Goal: Transaction & Acquisition: Purchase product/service

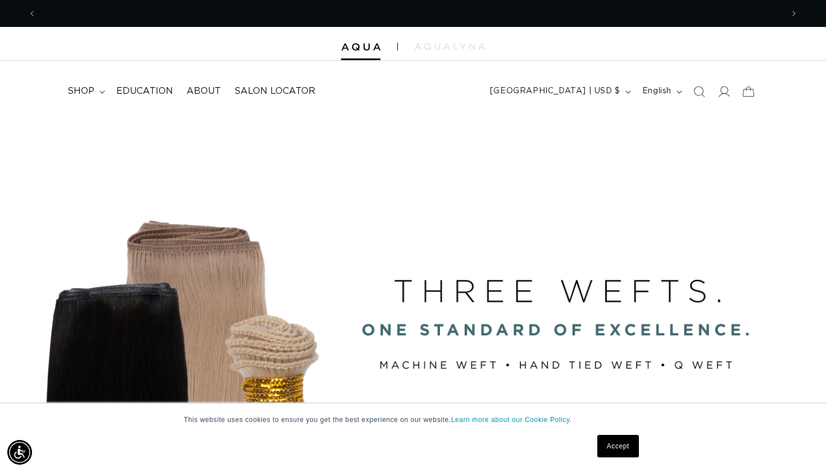
scroll to position [0, 1492]
click at [100, 90] on icon at bounding box center [102, 91] width 6 height 3
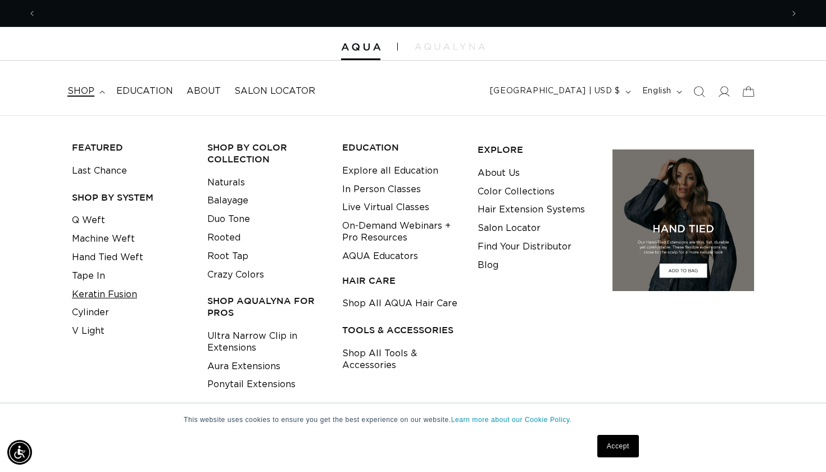
scroll to position [0, 746]
click at [86, 294] on link "Keratin Fusion" at bounding box center [104, 294] width 65 height 19
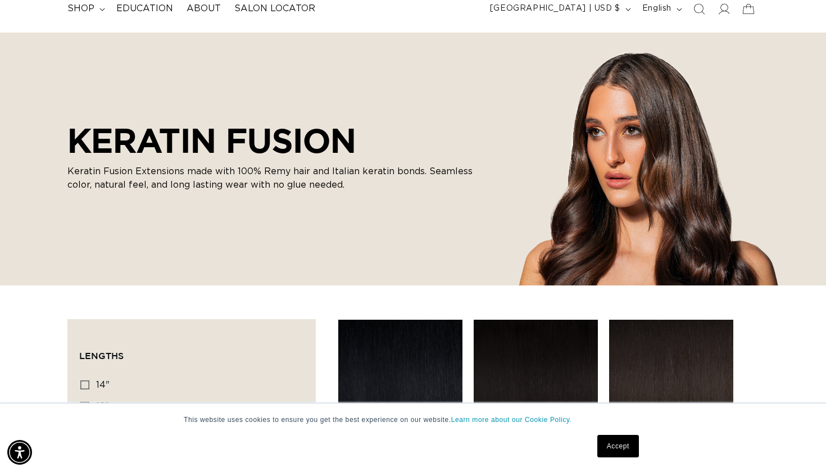
click at [602, 452] on link "Accept" at bounding box center [618, 446] width 42 height 22
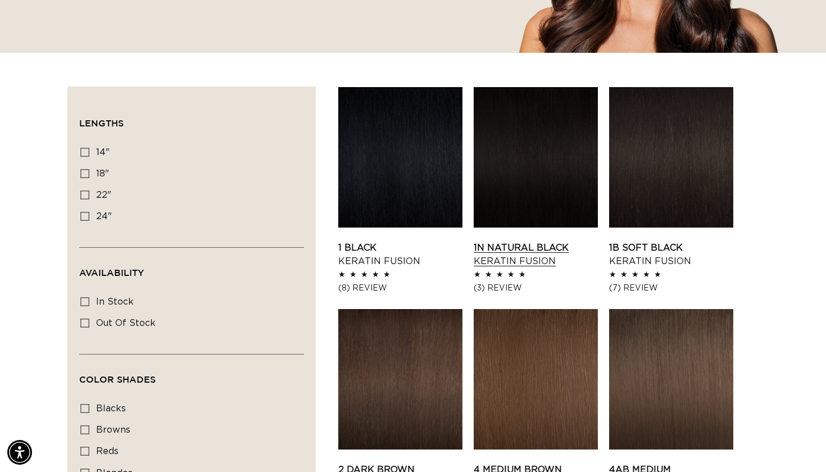
click at [494, 241] on link "1N Natural Black Keratin Fusion" at bounding box center [536, 254] width 124 height 27
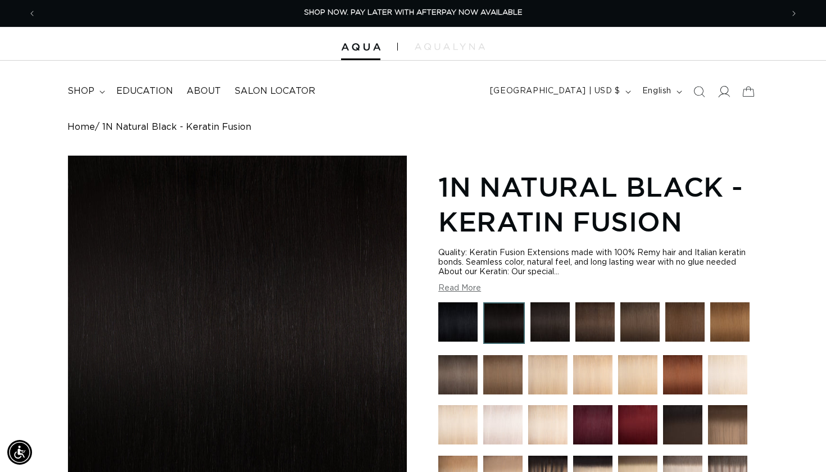
click at [725, 87] on icon at bounding box center [723, 91] width 12 height 12
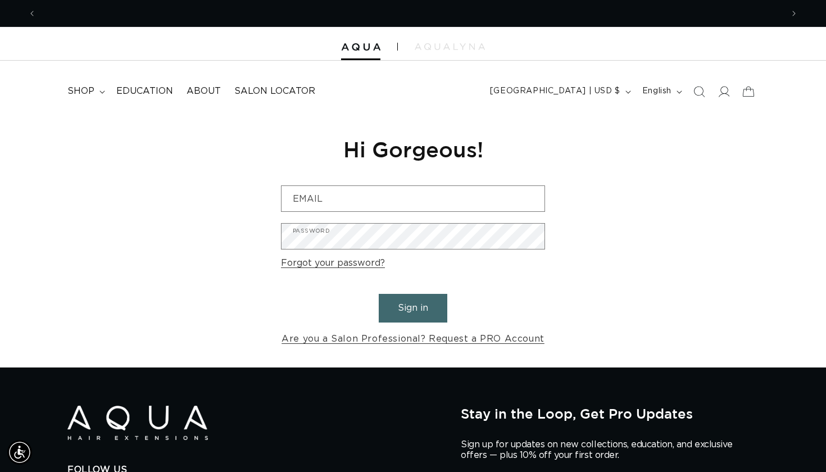
scroll to position [0, 1492]
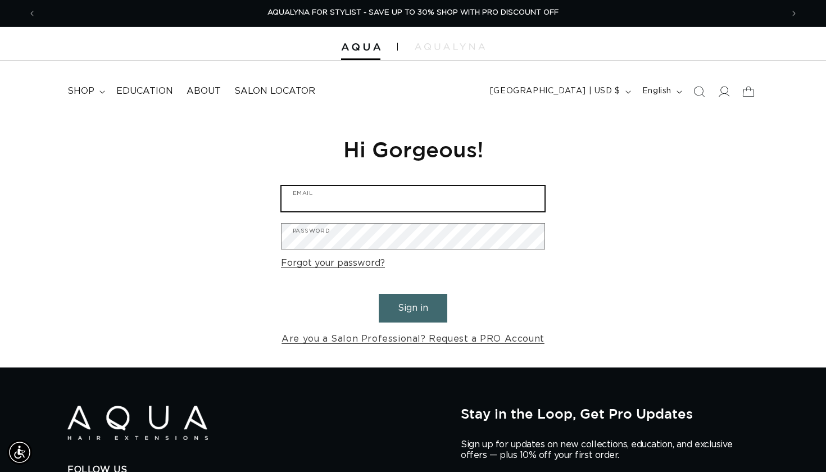
type input "jasheehan85@gmail.com"
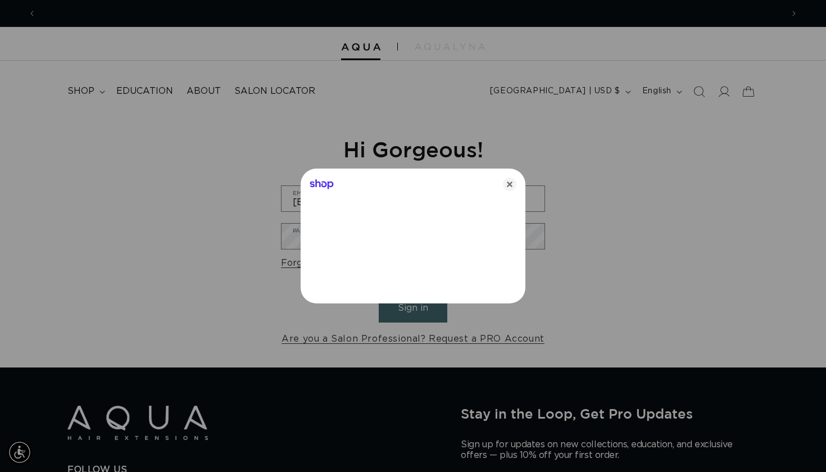
scroll to position [0, 0]
click at [517, 175] on div "Shop" at bounding box center [413, 182] width 225 height 27
click at [507, 186] on icon "Close" at bounding box center [509, 184] width 13 height 13
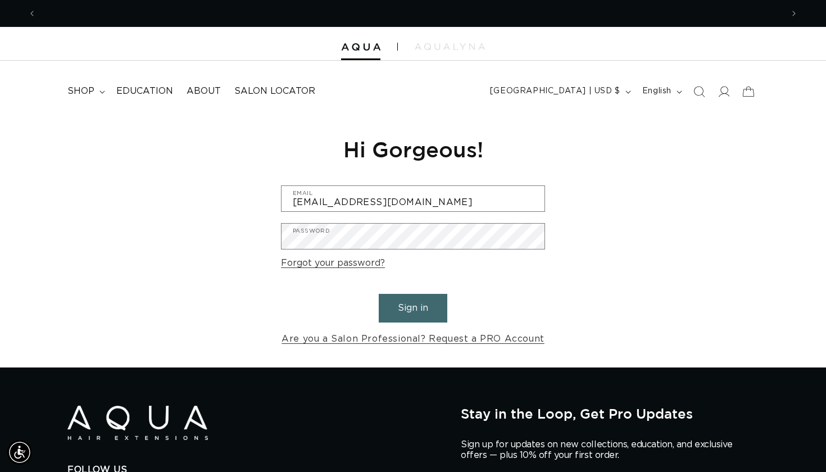
click at [410, 292] on form "jasheehan85@gmail.com Email Password Forgot your password? Sign in Are you a Sa…" at bounding box center [413, 266] width 264 height 162
click at [410, 308] on button "Sign in" at bounding box center [413, 308] width 69 height 29
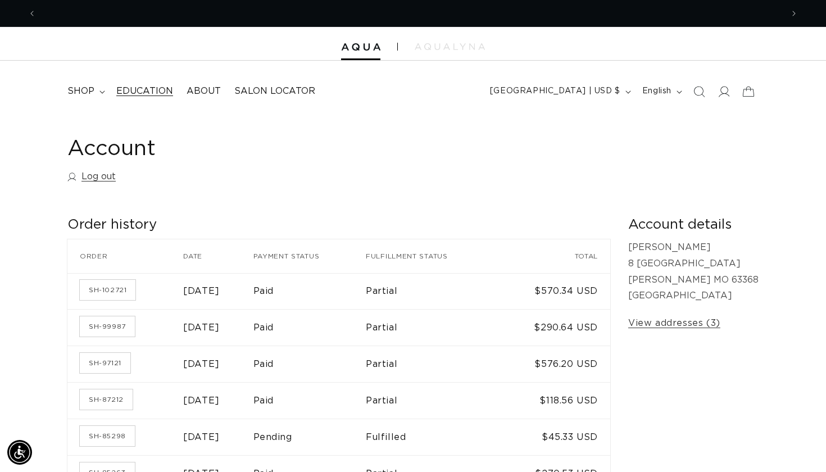
scroll to position [0, 746]
click at [81, 87] on span "shop" at bounding box center [80, 91] width 27 height 12
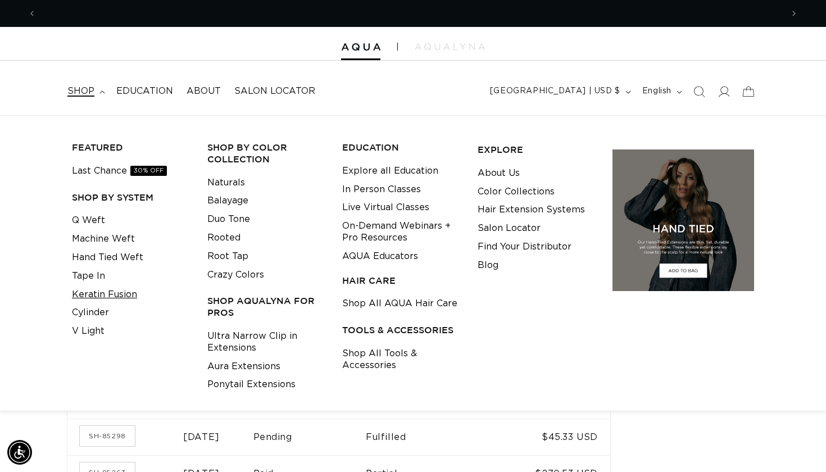
scroll to position [0, 1492]
click at [91, 292] on link "Keratin Fusion" at bounding box center [104, 294] width 65 height 19
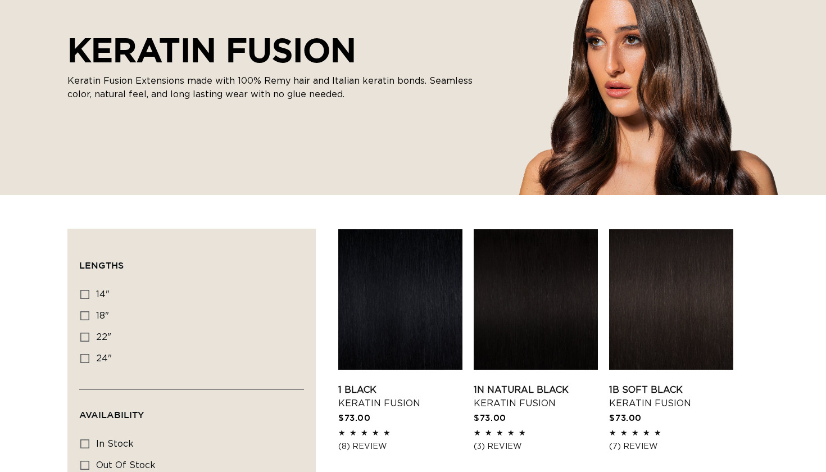
scroll to position [266, 0]
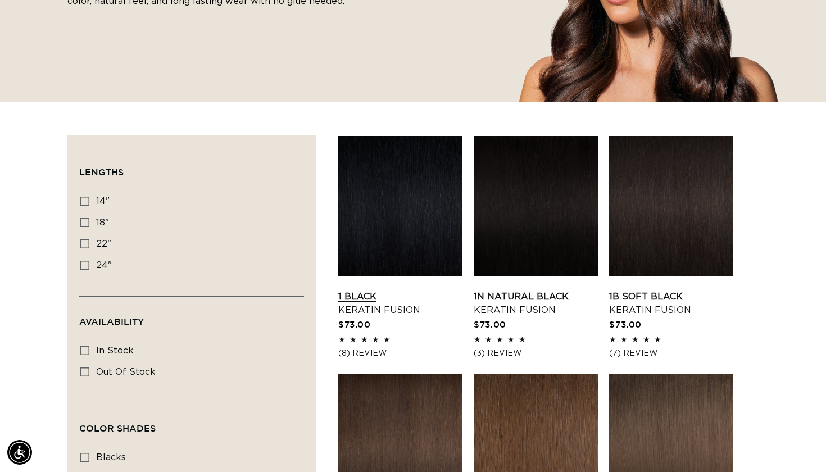
click at [367, 290] on link "1 Black Keratin Fusion" at bounding box center [400, 303] width 124 height 27
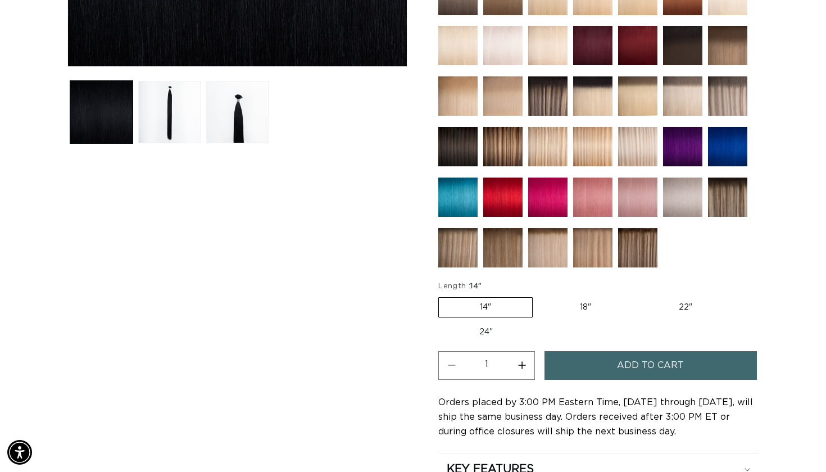
scroll to position [0, 1492]
click at [584, 310] on label "18" Variant sold out or unavailable" at bounding box center [585, 307] width 93 height 19
click at [539, 296] on input "18" Variant sold out or unavailable" at bounding box center [538, 295] width 1 height 1
radio input "true"
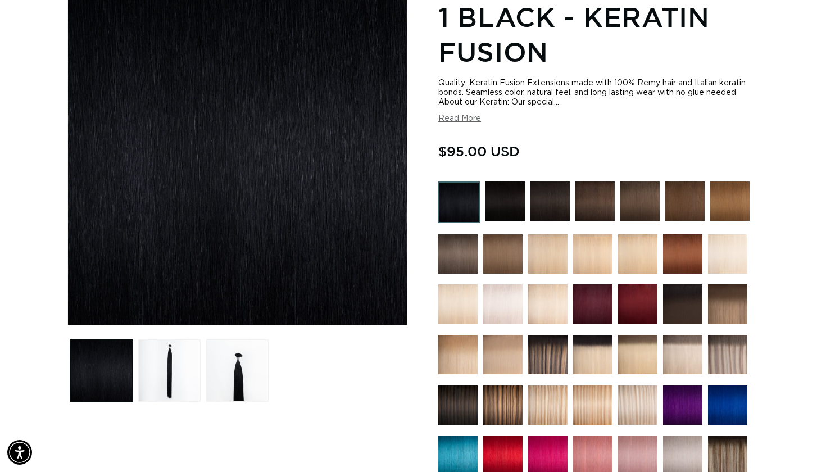
click at [461, 119] on button "Read More" at bounding box center [459, 119] width 43 height 10
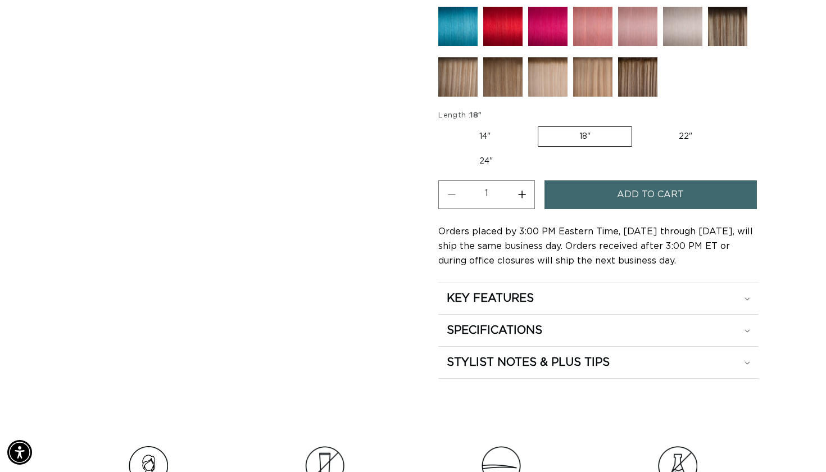
scroll to position [0, 1492]
click at [534, 338] on summary "SPECIFICATIONS" at bounding box center [598, 330] width 320 height 31
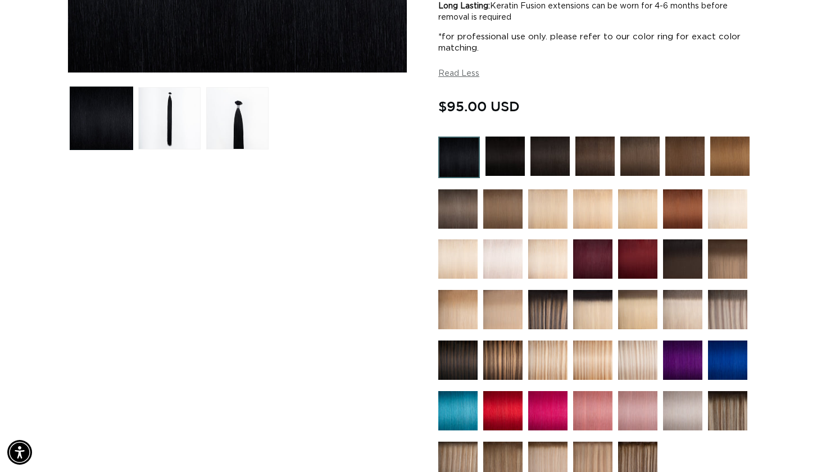
scroll to position [762, 0]
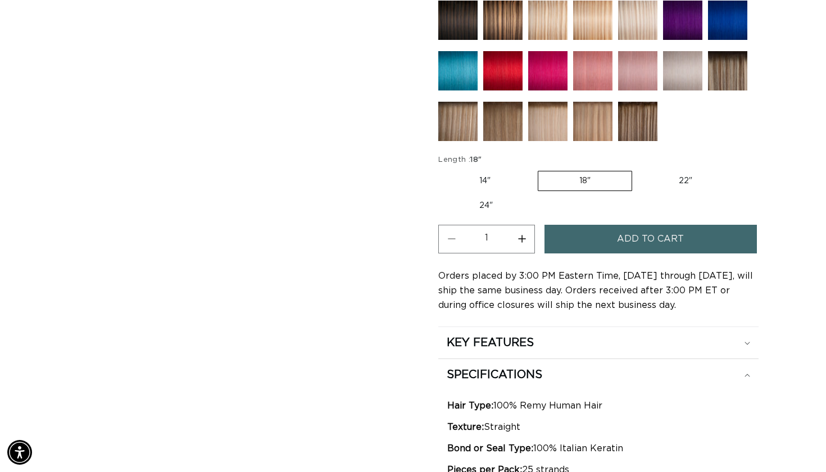
click at [490, 178] on label "14" Variant sold out or unavailable" at bounding box center [484, 180] width 93 height 19
click at [442, 169] on input "14" Variant sold out or unavailable" at bounding box center [441, 169] width 1 height 1
radio input "true"
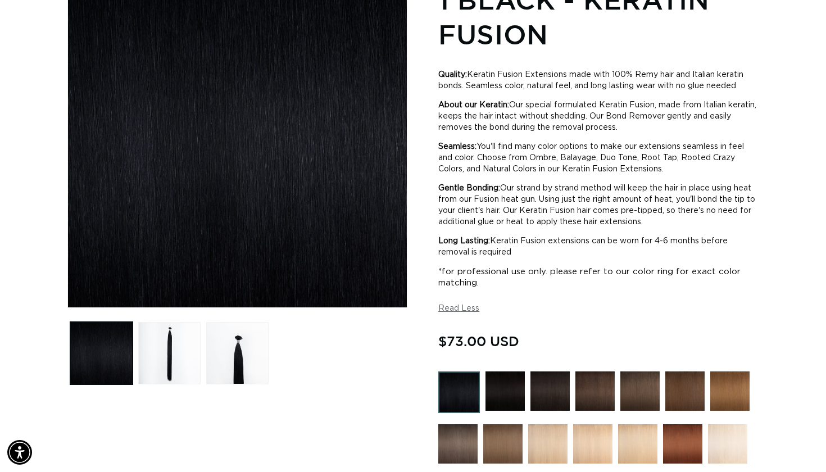
scroll to position [0, 1492]
